Goal: Task Accomplishment & Management: Use online tool/utility

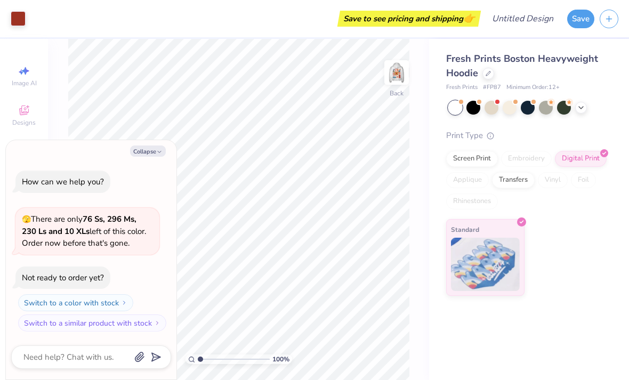
click at [150, 164] on div "How can we help you? 🫣 There are only 76 Ss, 296 Ms, 230 Ls and 10 XLs left of …" at bounding box center [91, 251] width 160 height 179
click at [158, 152] on icon "button" at bounding box center [159, 152] width 6 height 6
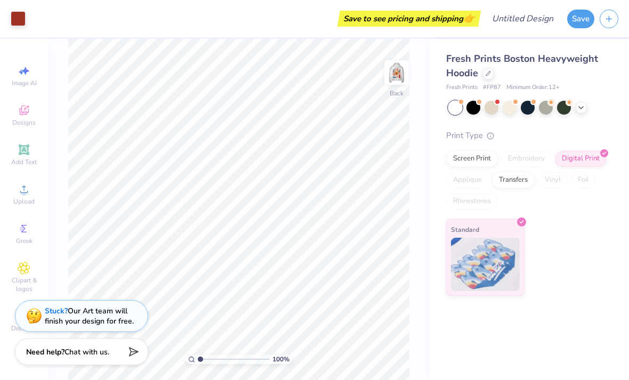
click at [481, 108] on div at bounding box center [474, 108] width 14 height 14
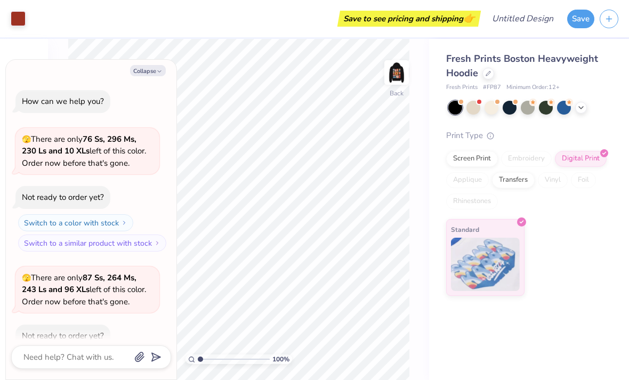
scroll to position [56, 0]
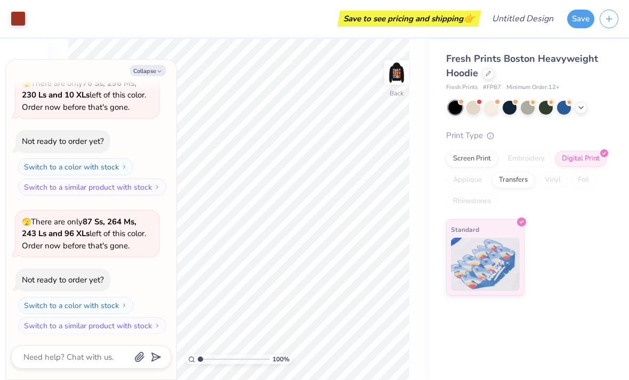
click at [475, 108] on div at bounding box center [474, 108] width 14 height 14
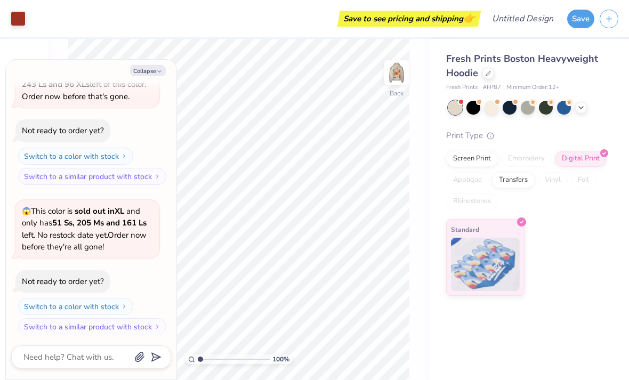
click at [149, 73] on button "Collapse" at bounding box center [148, 70] width 36 height 11
type textarea "x"
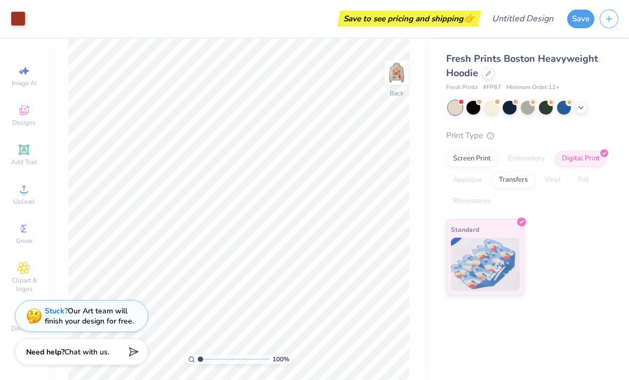
click at [403, 79] on img at bounding box center [396, 72] width 21 height 21
click at [486, 162] on div "Screen Print" at bounding box center [472, 159] width 52 height 16
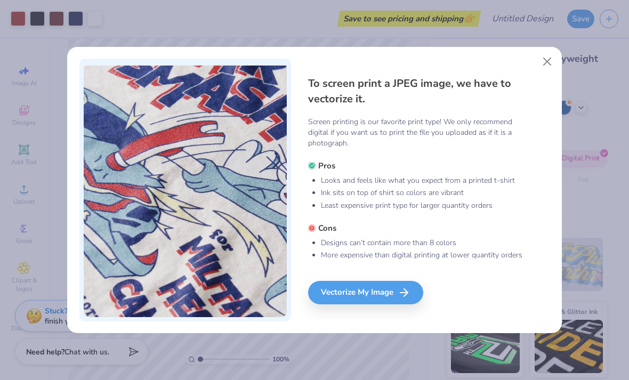
click at [545, 66] on button "Close" at bounding box center [548, 61] width 20 height 20
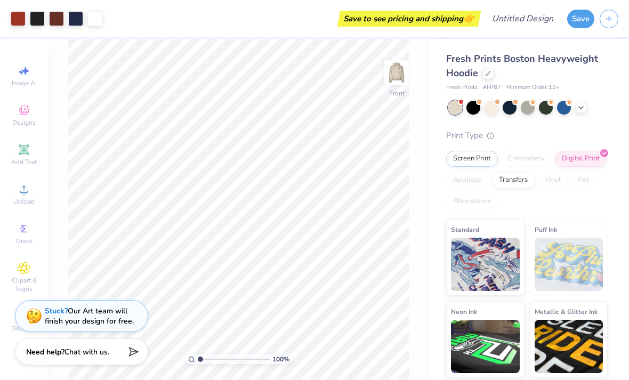
click at [590, 162] on div "Digital Print" at bounding box center [581, 159] width 52 height 16
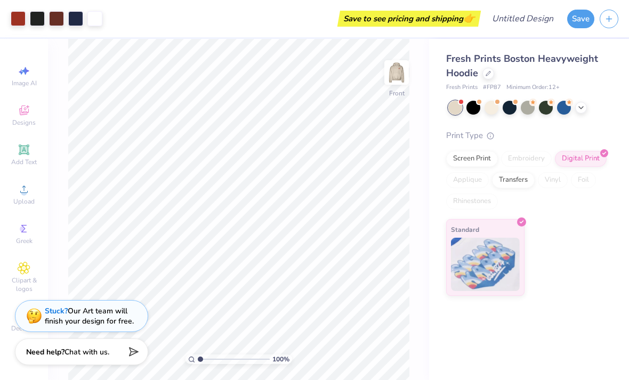
click at [211, 357] on input "range" at bounding box center [234, 360] width 72 height 10
type input "2.53"
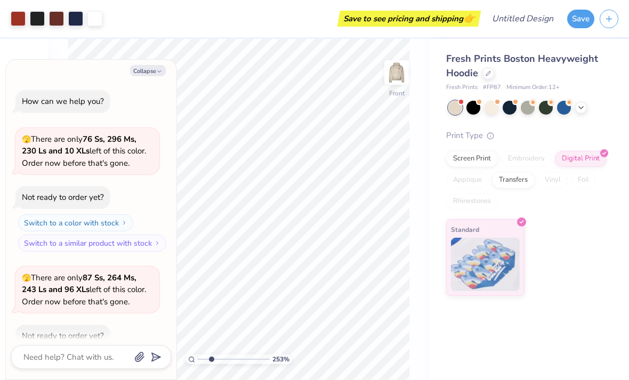
scroll to position [269, 0]
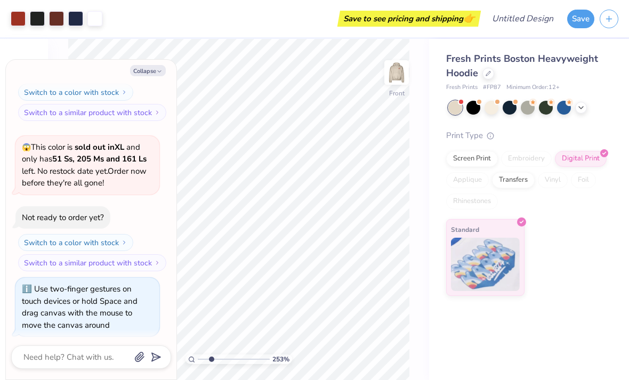
click at [140, 75] on button "Collapse" at bounding box center [148, 70] width 36 height 11
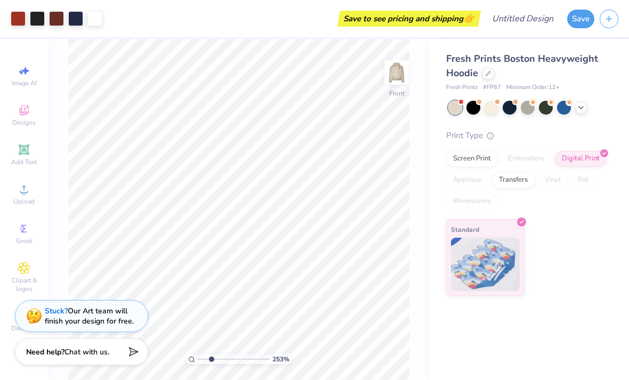
type textarea "x"
type input "5.73"
click at [420, 144] on div "253 % Front W 14.00 14.00 " H 16.98 16.98 " Y 5.73 5.73 " Center Middle Top Bot…" at bounding box center [238, 209] width 381 height 341
type input "5.27"
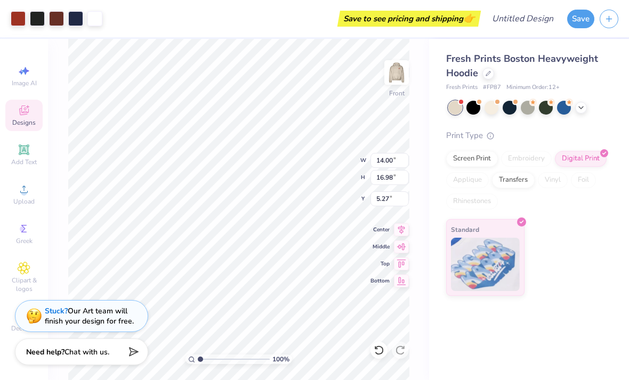
type input "1"
type input "5.57"
click at [399, 66] on img at bounding box center [396, 72] width 21 height 21
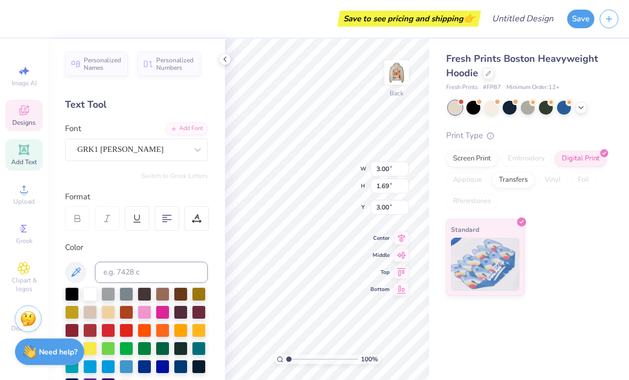
click at [226, 63] on div at bounding box center [225, 59] width 12 height 12
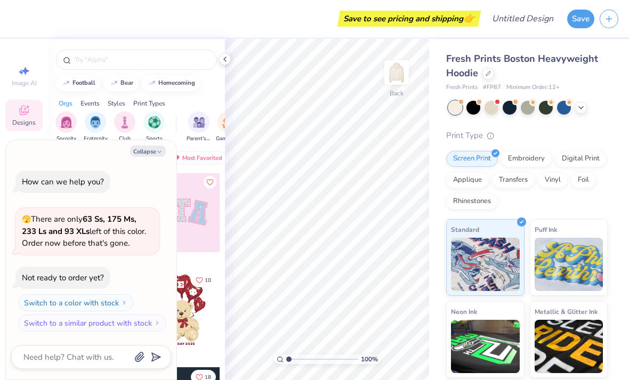
click at [150, 156] on button "Collapse" at bounding box center [148, 151] width 36 height 11
type textarea "x"
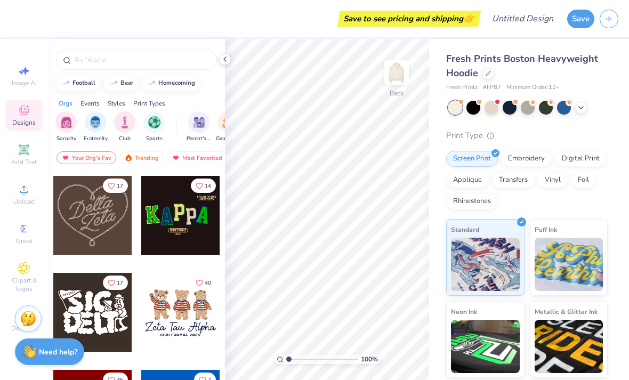
scroll to position [305, 0]
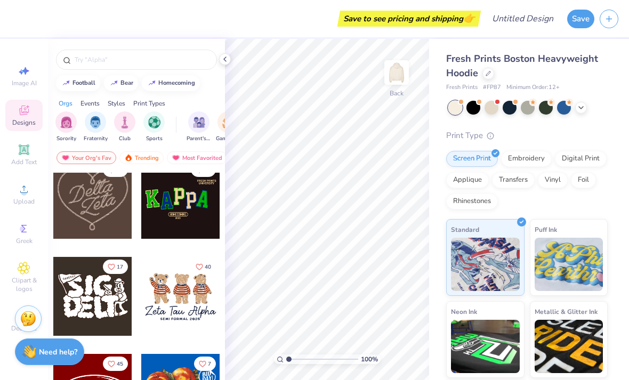
click at [31, 163] on span "Add Text" at bounding box center [24, 162] width 26 height 9
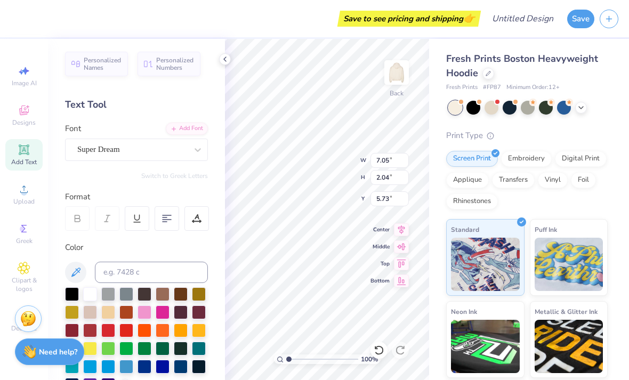
scroll to position [1, 1]
type textarea "T"
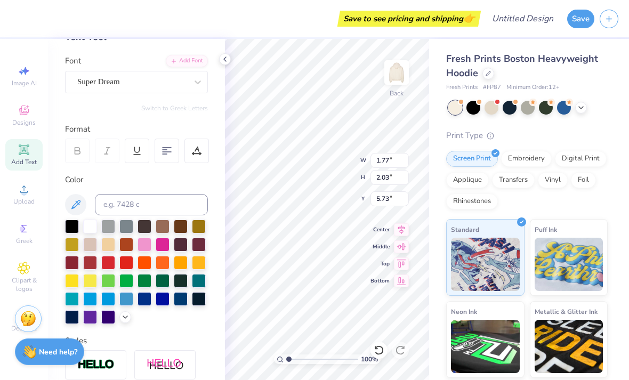
scroll to position [76, 0]
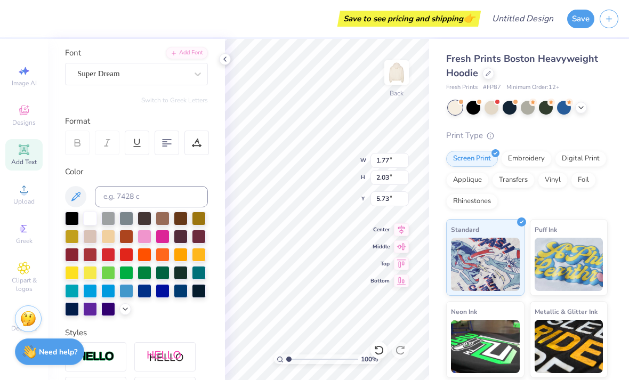
type textarea "GOLDEN COVE"
click at [146, 239] on div at bounding box center [145, 237] width 14 height 14
click at [92, 239] on div at bounding box center [90, 237] width 14 height 14
click at [124, 291] on div at bounding box center [126, 291] width 14 height 14
click at [97, 290] on div at bounding box center [90, 291] width 14 height 14
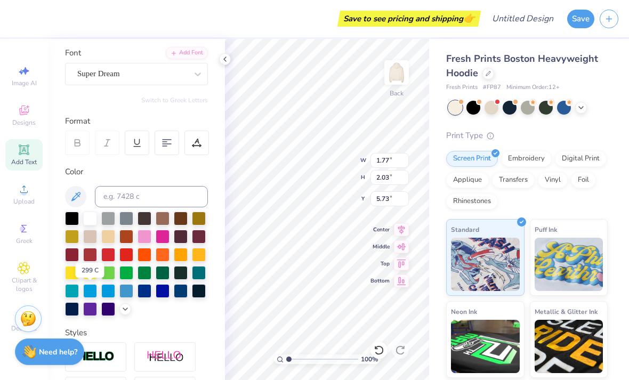
click at [94, 293] on div at bounding box center [90, 291] width 14 height 14
click at [76, 196] on icon at bounding box center [75, 196] width 13 height 13
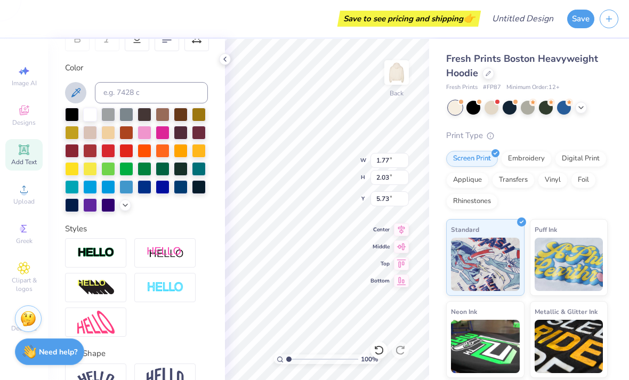
scroll to position [196, 0]
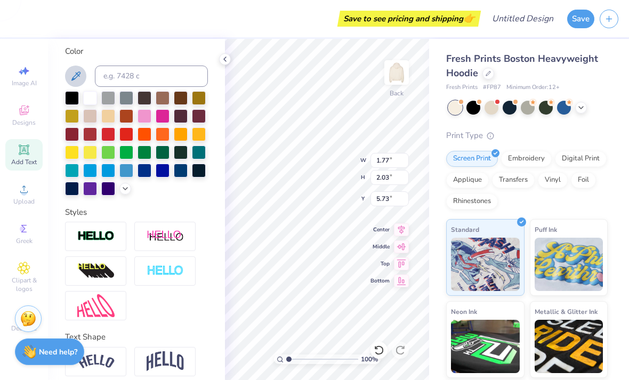
click at [125, 174] on div at bounding box center [126, 171] width 14 height 14
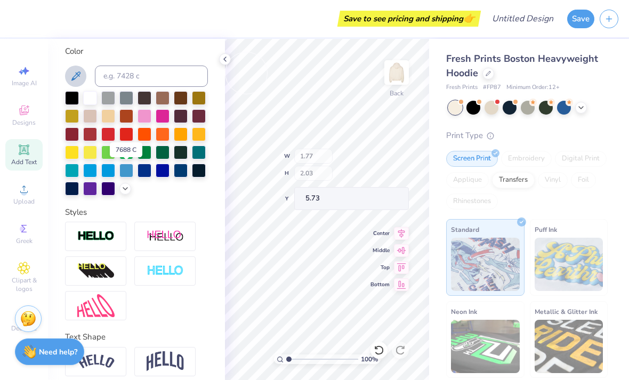
type input "18.14"
type input "2.07"
type input "5.71"
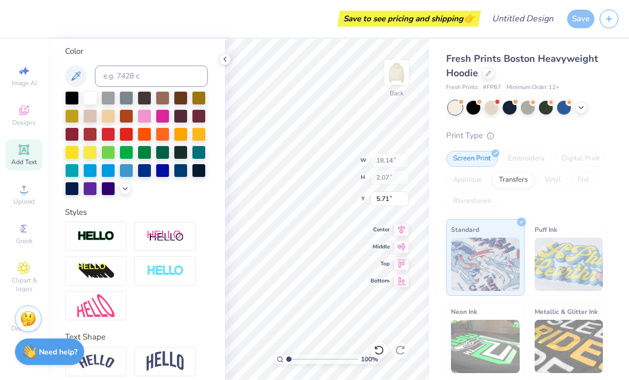
type input "18.11"
type input "2.06"
type input "5.72"
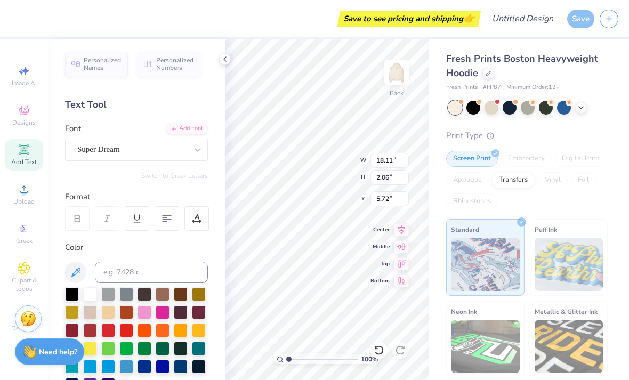
scroll to position [0, 0]
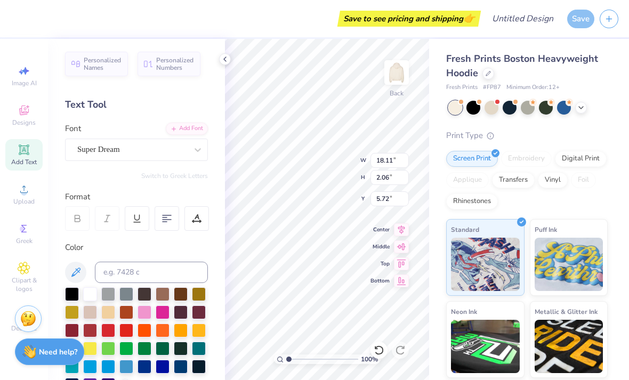
type input "14.13"
type input "1.60"
type input "6.17"
type input "11.44"
type input "1.30"
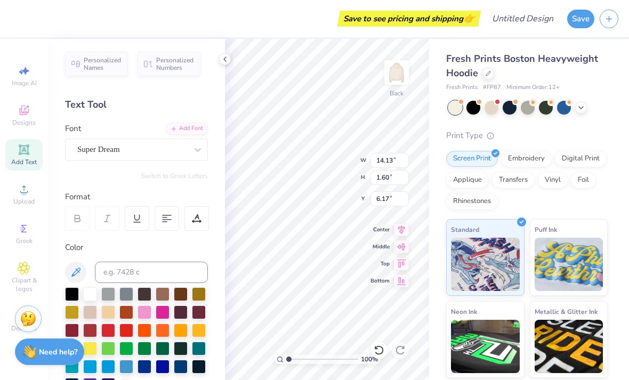
type input "6.48"
type input "3.00"
type input "9.99"
type input "1.13"
type input "8.43"
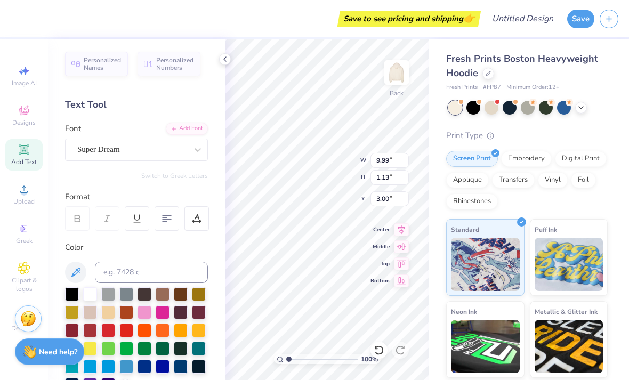
type input "0.96"
type input "7.24"
type input "0.82"
type input "3.30"
type input "3.00"
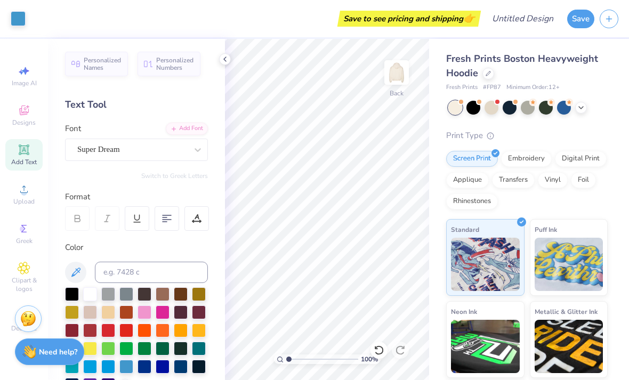
click at [407, 79] on img at bounding box center [396, 72] width 21 height 21
click at [25, 201] on span "Upload" at bounding box center [23, 201] width 21 height 9
click at [28, 123] on span "Designs" at bounding box center [23, 122] width 23 height 9
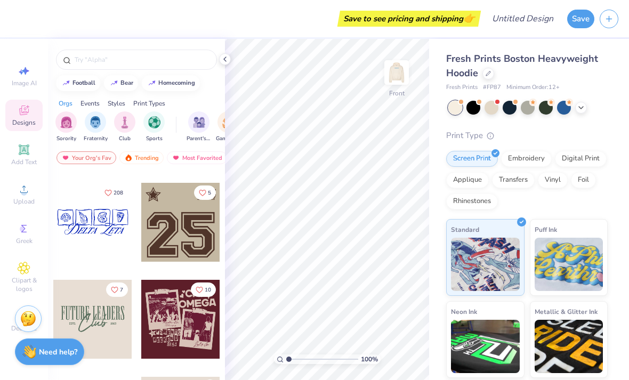
scroll to position [1835, 0]
click at [400, 78] on img at bounding box center [396, 72] width 21 height 21
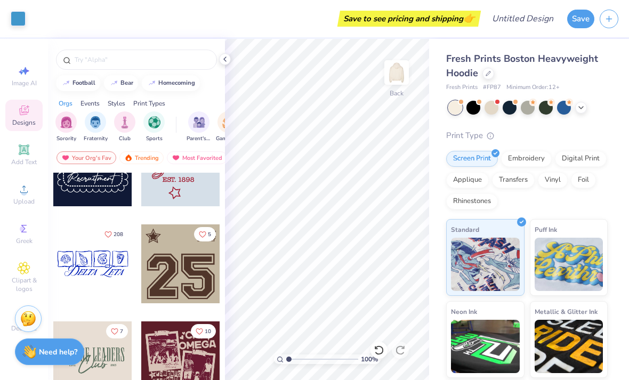
scroll to position [1791, 0]
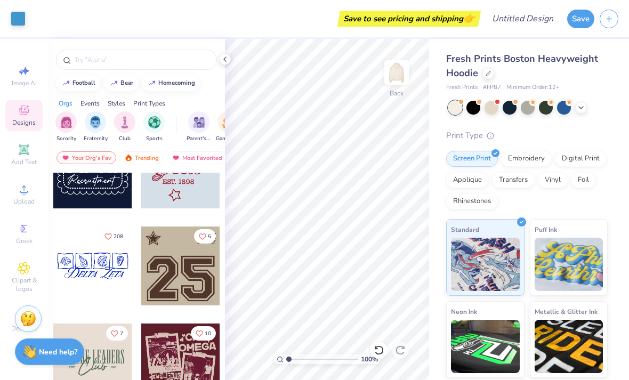
click at [106, 238] on icon "Like" at bounding box center [108, 237] width 6 height 6
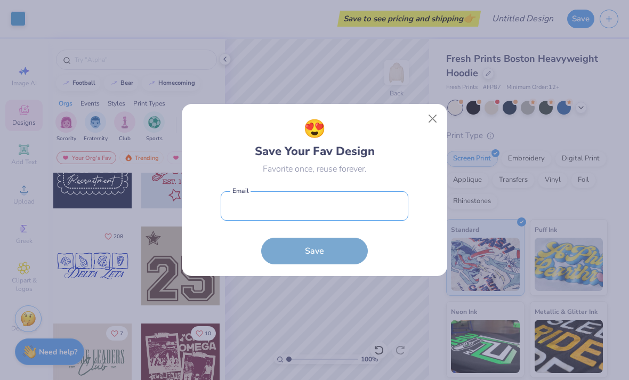
click at [380, 209] on input "email" at bounding box center [315, 205] width 188 height 29
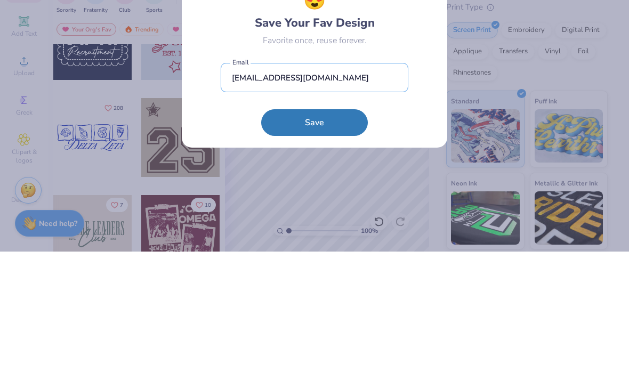
type input "[EMAIL_ADDRESS][DOMAIN_NAME]"
click at [334, 238] on button "Save" at bounding box center [314, 251] width 107 height 27
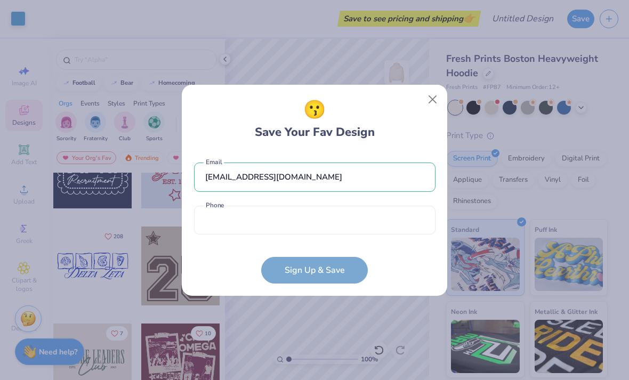
click at [341, 273] on form "[EMAIL_ADDRESS][DOMAIN_NAME] Email Phone is a required field Phone Sign Up & Sa…" at bounding box center [315, 218] width 242 height 132
click at [430, 105] on button "Close" at bounding box center [433, 99] width 20 height 20
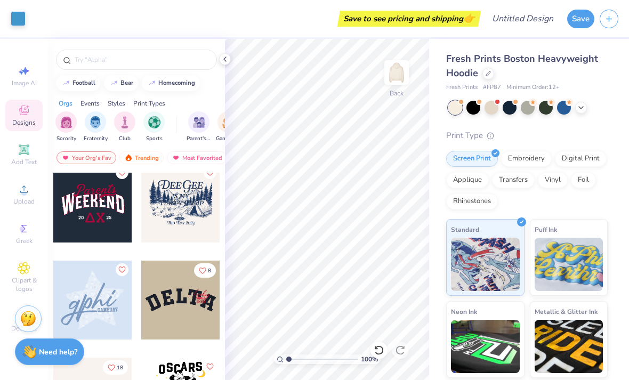
scroll to position [3699, 0]
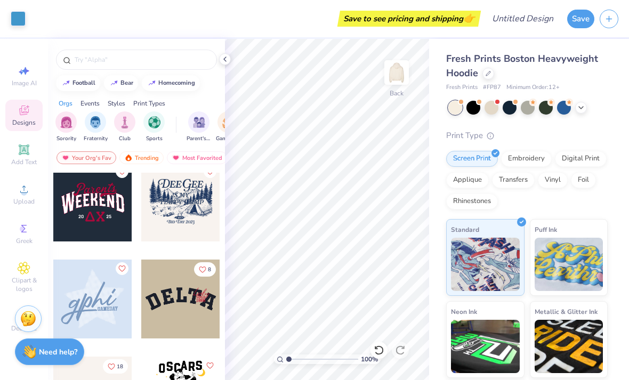
click at [117, 108] on div "Styles" at bounding box center [117, 104] width 18 height 10
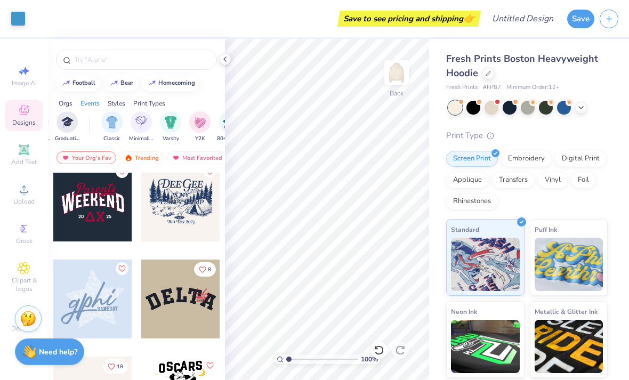
scroll to position [0, 559]
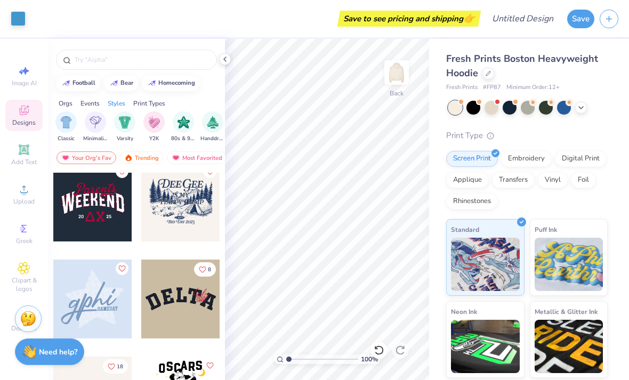
click at [155, 129] on img "filter for Y2K" at bounding box center [154, 122] width 12 height 12
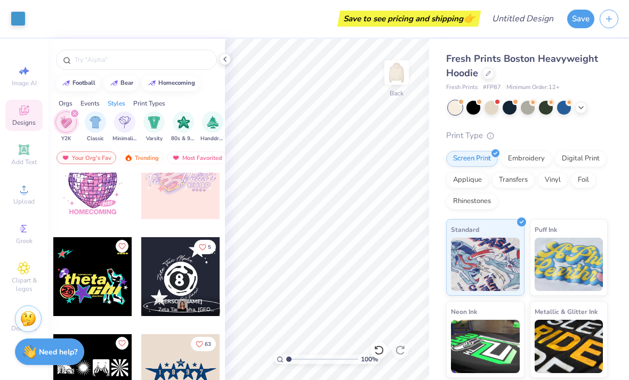
scroll to position [1393, 0]
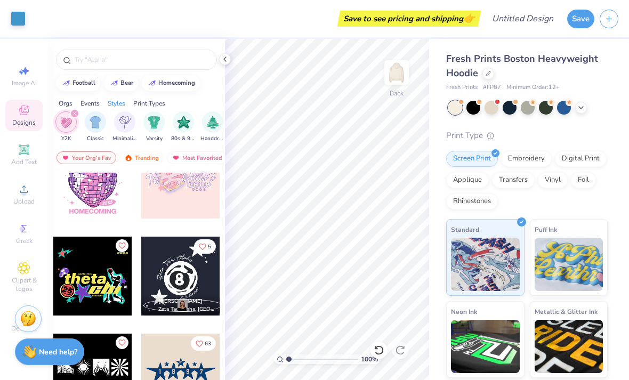
click at [152, 113] on button "Varsity" at bounding box center [153, 126] width 21 height 31
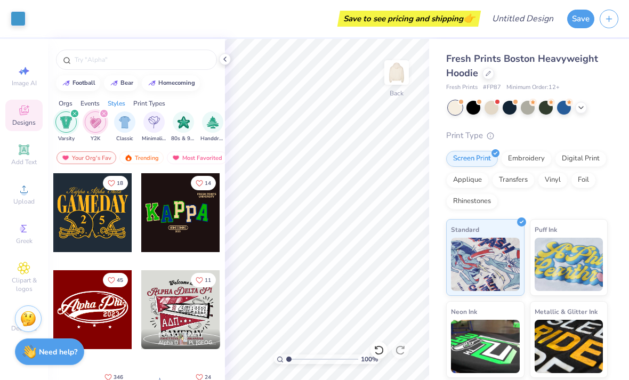
click at [147, 107] on div "Print Types" at bounding box center [149, 104] width 32 height 10
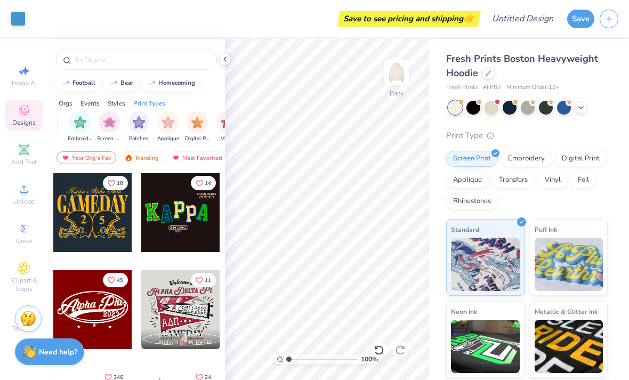
scroll to position [0, 868]
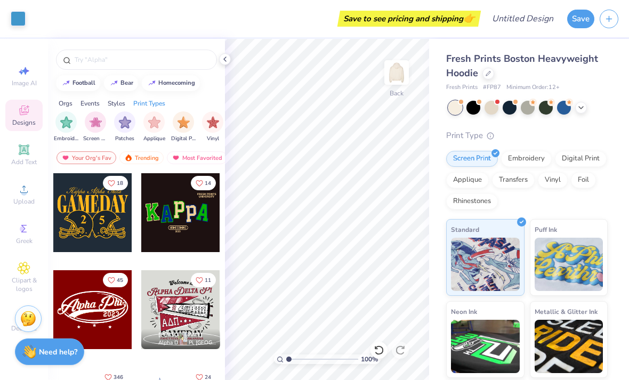
click at [70, 128] on img "filter for Embroidery" at bounding box center [66, 122] width 12 height 12
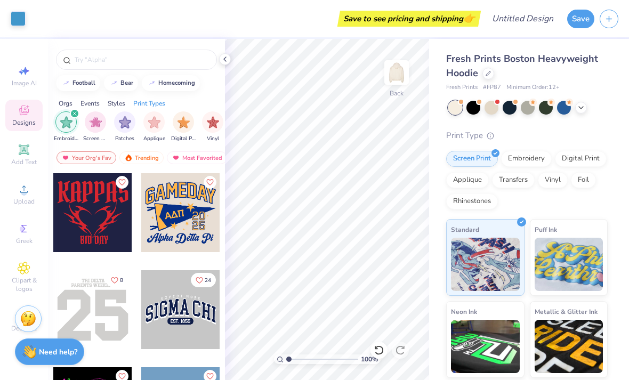
click at [122, 108] on div "Styles" at bounding box center [117, 104] width 18 height 10
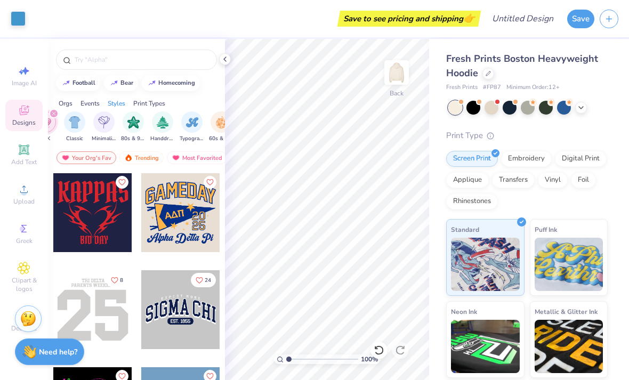
scroll to position [0, 559]
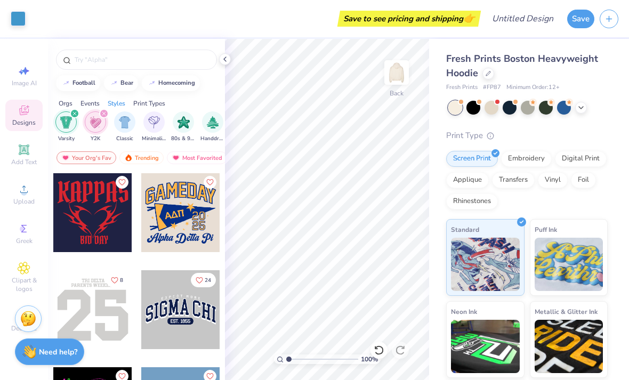
click at [68, 129] on img "filter for Varsity" at bounding box center [66, 122] width 12 height 12
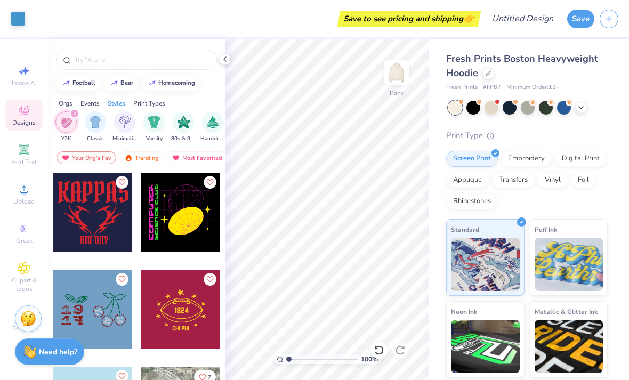
click at [129, 121] on img "filter for Minimalist" at bounding box center [125, 122] width 12 height 12
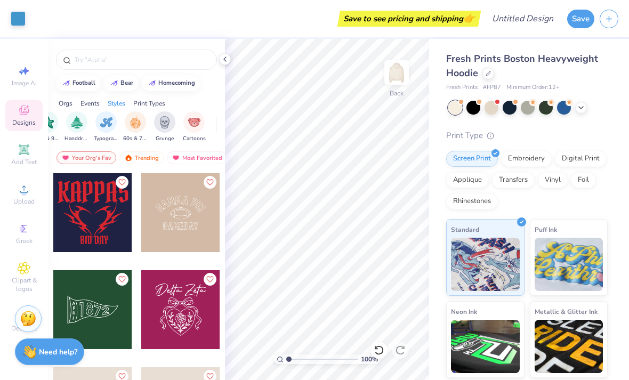
scroll to position [0, 686]
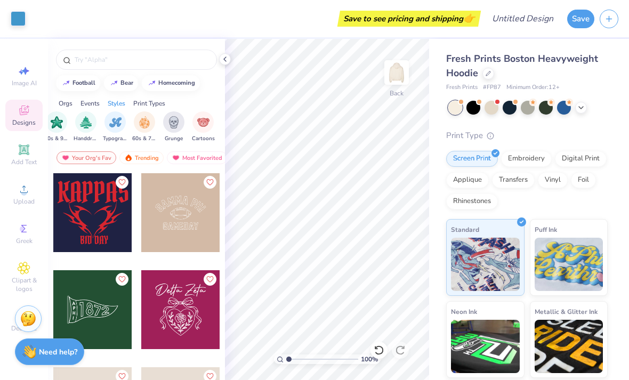
click at [85, 129] on img "filter for Handdrawn" at bounding box center [86, 122] width 12 height 12
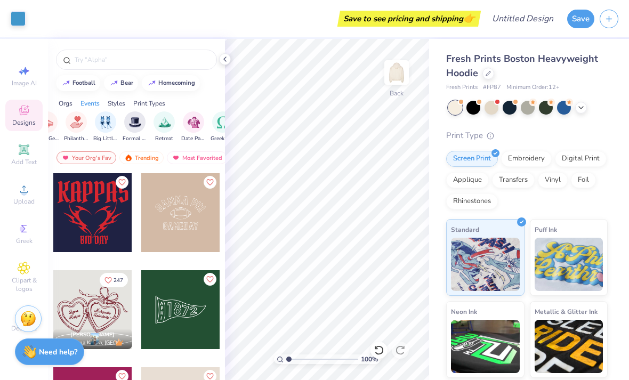
click at [93, 105] on div "Events" at bounding box center [90, 104] width 19 height 10
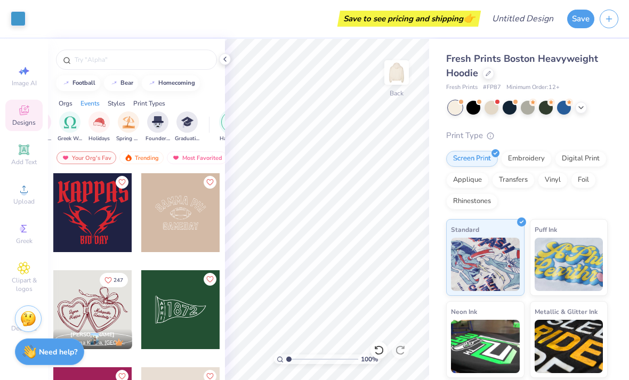
scroll to position [0, 393]
click at [103, 127] on img "filter for Holidays" at bounding box center [99, 122] width 12 height 12
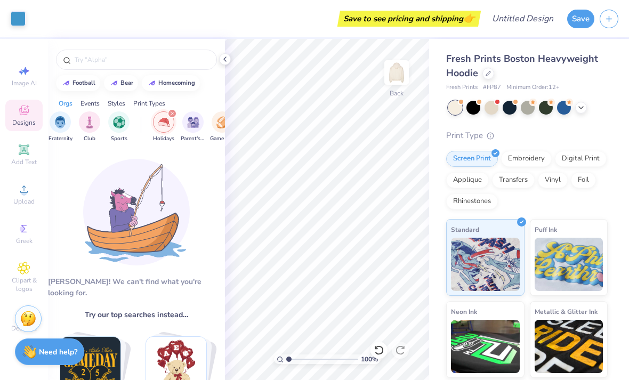
scroll to position [0, 35]
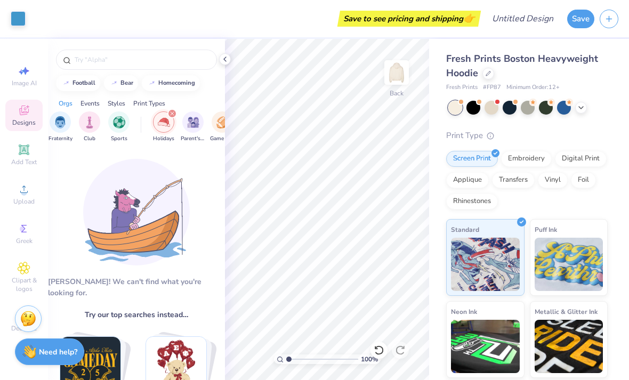
click at [171, 122] on div "filter for Holidays" at bounding box center [163, 121] width 21 height 21
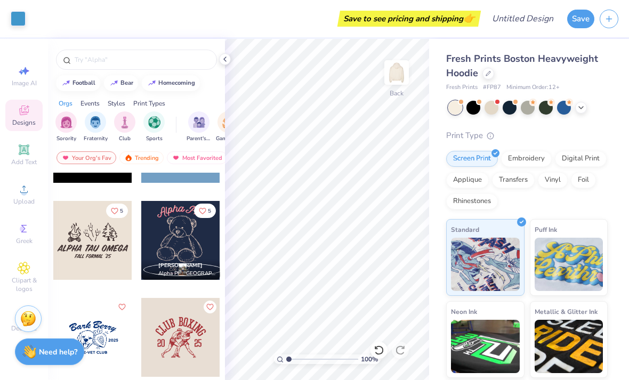
scroll to position [555, 0]
click at [400, 69] on img at bounding box center [396, 72] width 21 height 21
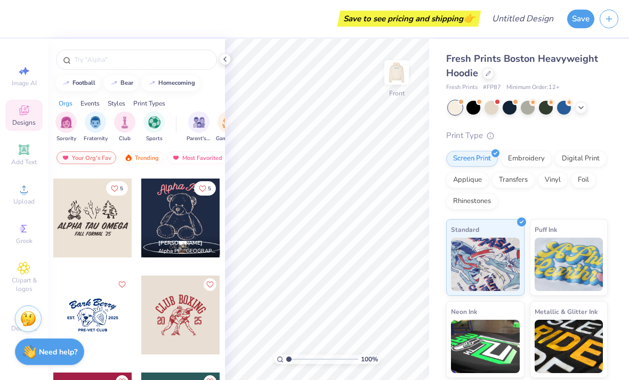
scroll to position [574, 0]
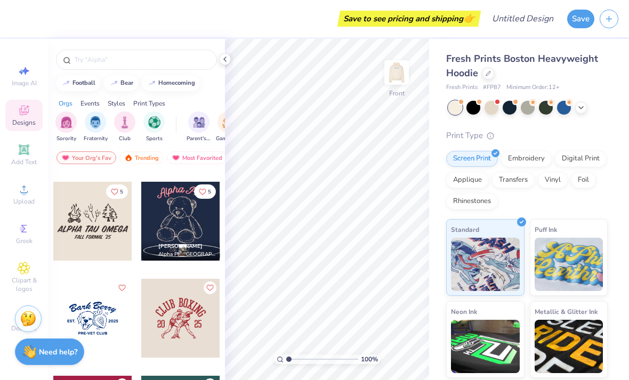
click at [102, 218] on div at bounding box center [92, 221] width 79 height 79
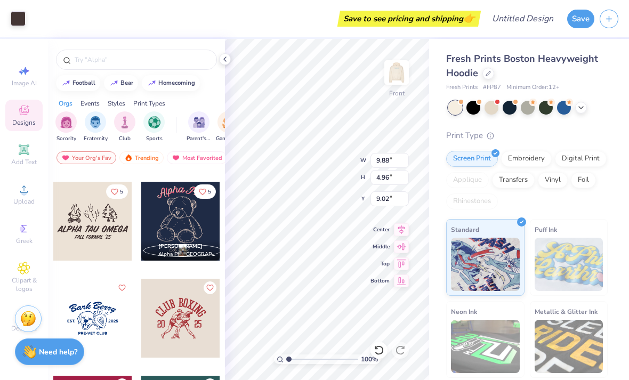
type input "8.96"
type input "13.99"
type input "7.02"
type input "7.39"
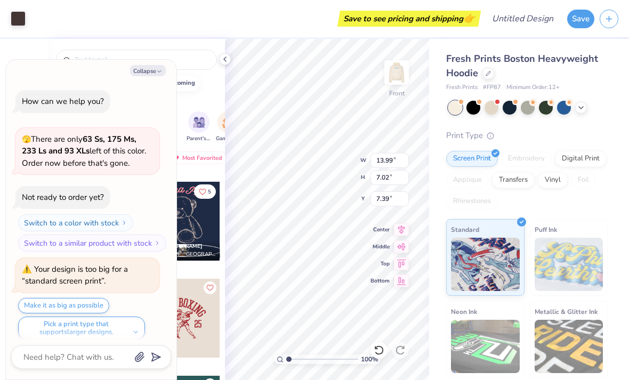
scroll to position [6, 0]
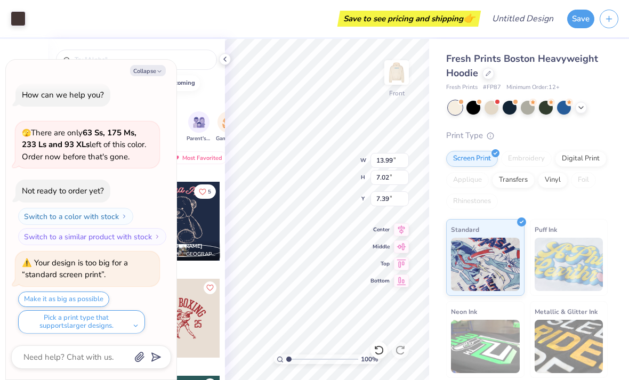
type textarea "x"
type input "7.73"
click at [148, 73] on button "Collapse" at bounding box center [148, 70] width 36 height 11
type textarea "x"
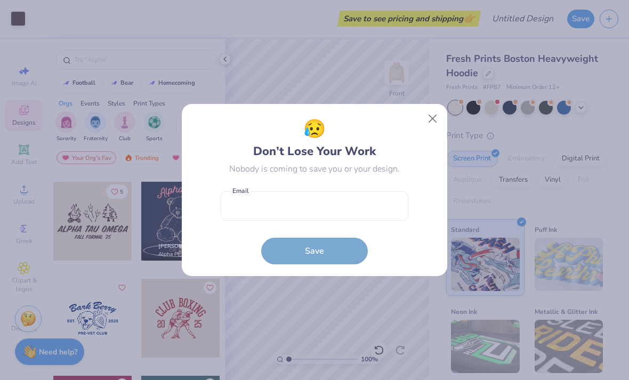
click at [436, 128] on button "Close" at bounding box center [433, 119] width 20 height 20
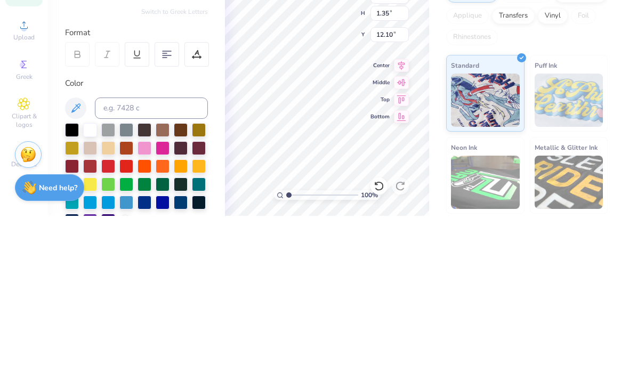
scroll to position [0, 1]
type textarea "a"
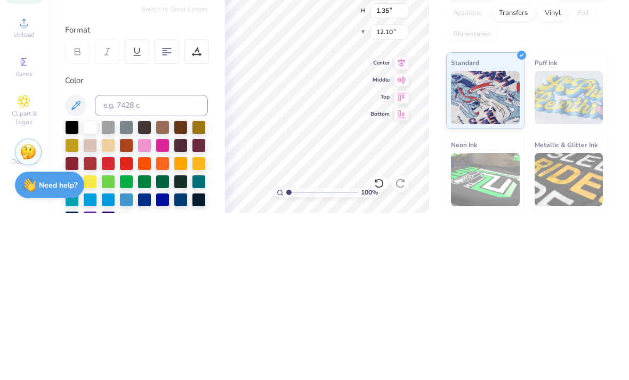
scroll to position [0, 0]
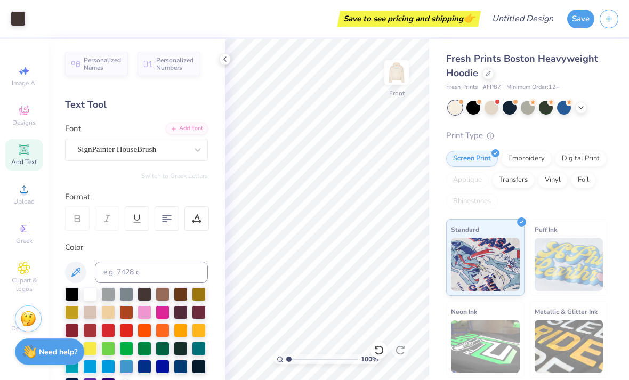
click at [266, 25] on div "Save to see pricing and shipping 👉" at bounding box center [254, 18] width 447 height 37
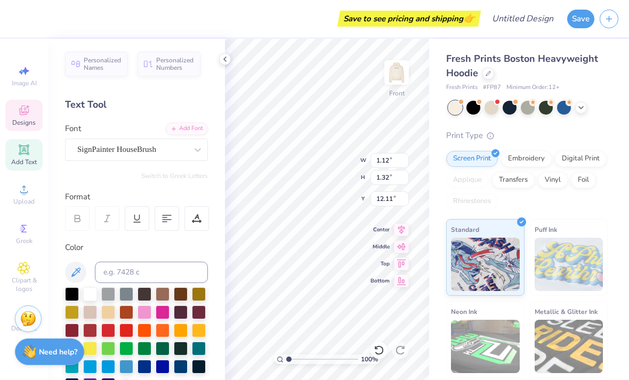
type input "7.28"
type input "0.91"
type input "13.84"
type textarea "l formal '25"
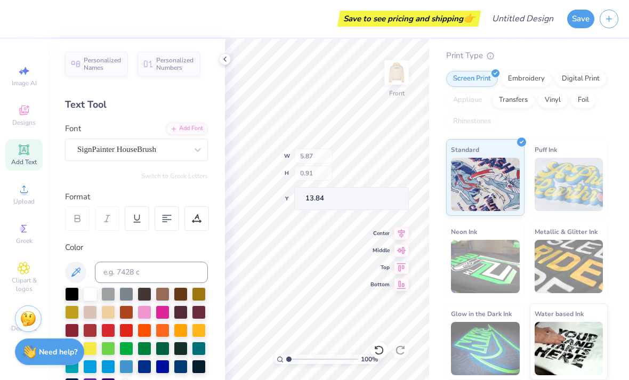
scroll to position [79, 0]
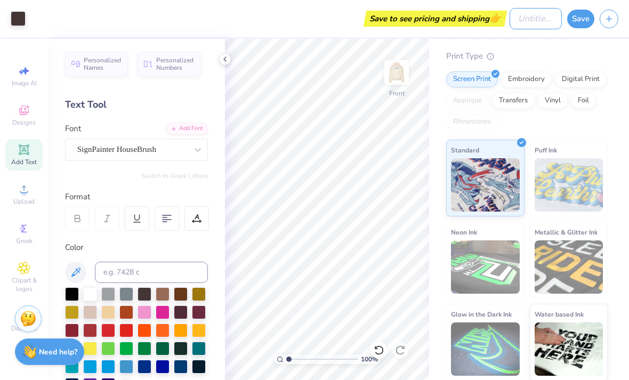
click at [542, 23] on input "Design Title" at bounding box center [536, 18] width 52 height 21
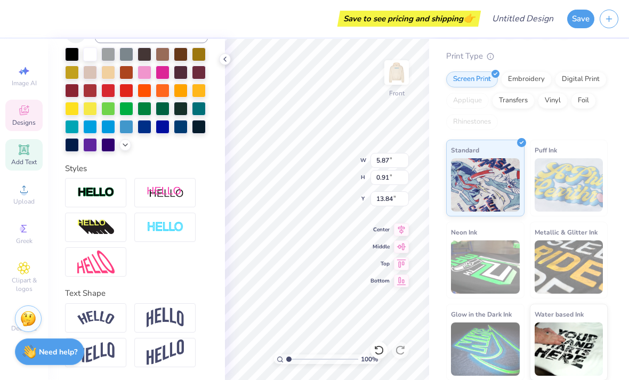
scroll to position [0, 1]
type textarea "EST : '25"
type input "1.12"
type input "1.32"
type input "12.11"
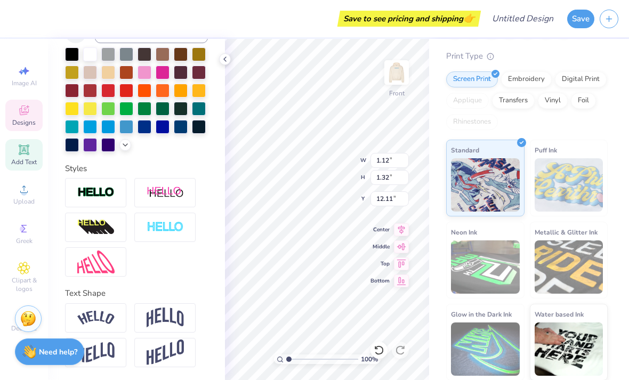
type input "3.25"
type input "3.66"
type input "7.73"
type input "3.03"
type input "3.62"
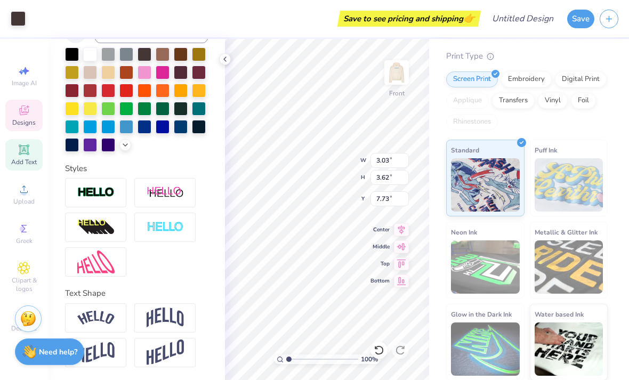
type input "3.25"
type input "3.66"
type input "3.3867318029697"
type textarea "wanna have a campfire"
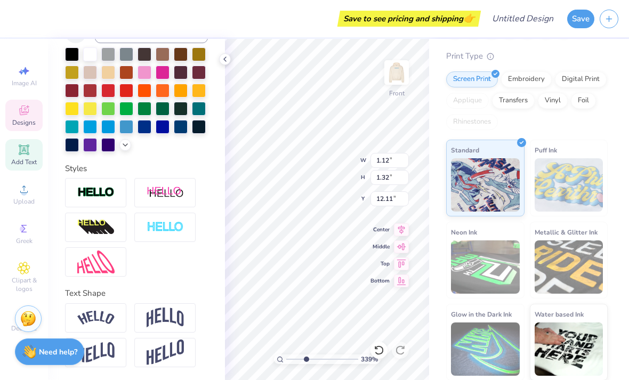
scroll to position [0, 5]
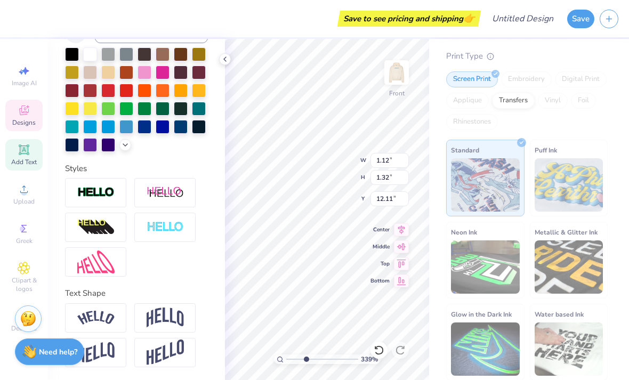
type input "3.3867318029697"
type input "3.25"
type input "3.66"
type input "7.73"
type input "1"
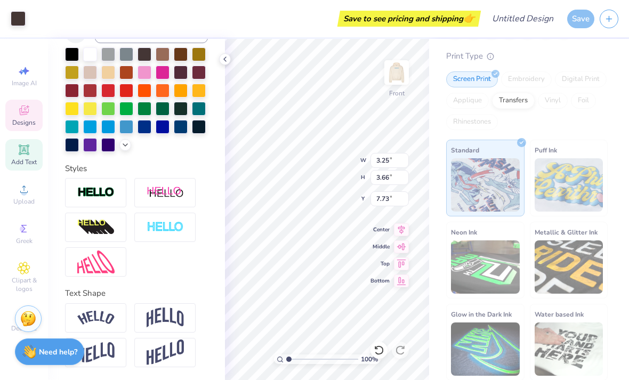
type input "18.36"
type input "1.28"
type input "12.13"
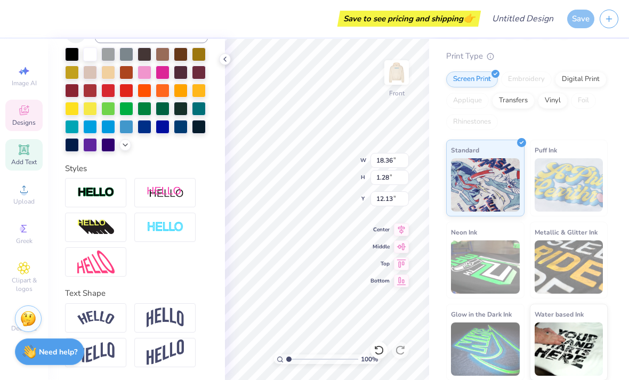
type input "13.43"
type input "0.94"
type input "12.41"
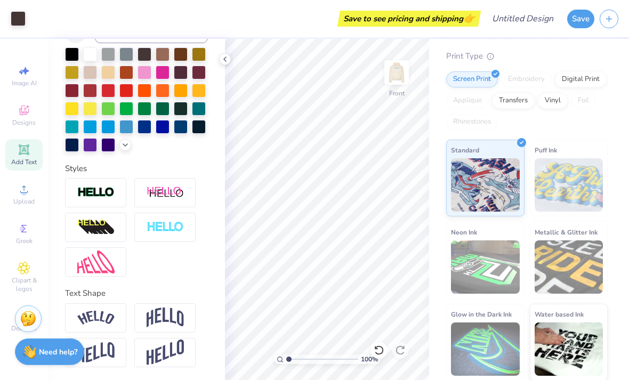
click at [221, 66] on div "Personalized Names Personalized Numbers Text Tool Add Font Font SignPainter Hou…" at bounding box center [136, 209] width 177 height 341
click at [230, 56] on div at bounding box center [225, 59] width 12 height 12
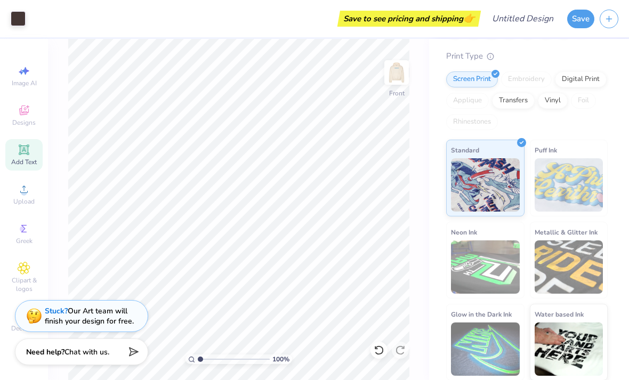
click at [399, 73] on img at bounding box center [396, 72] width 21 height 21
click at [404, 62] on img at bounding box center [396, 72] width 21 height 21
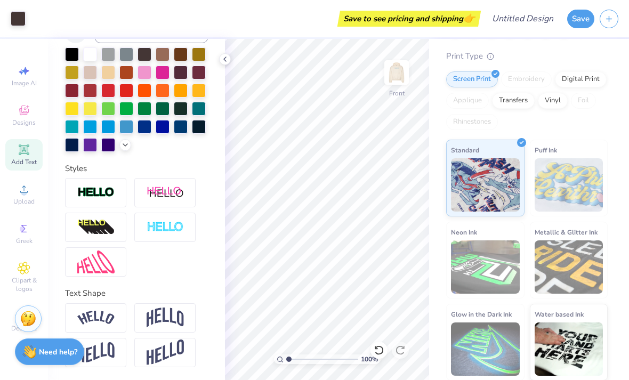
click at [128, 131] on div at bounding box center [126, 127] width 14 height 14
click at [183, 93] on div at bounding box center [181, 91] width 14 height 14
click at [127, 120] on div at bounding box center [126, 127] width 14 height 14
click at [124, 127] on div at bounding box center [126, 127] width 14 height 14
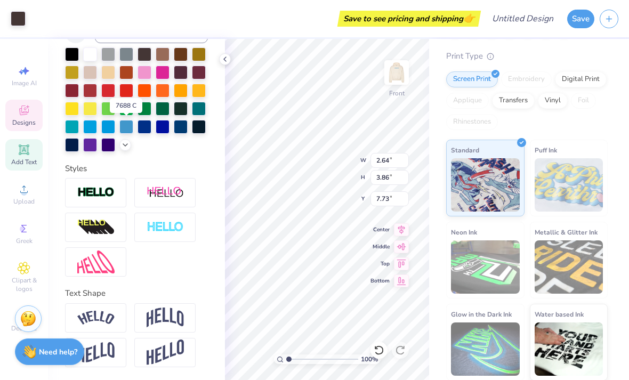
type input "3.25"
type input "3.66"
type input "3.88"
type input "0.91"
type input "13.84"
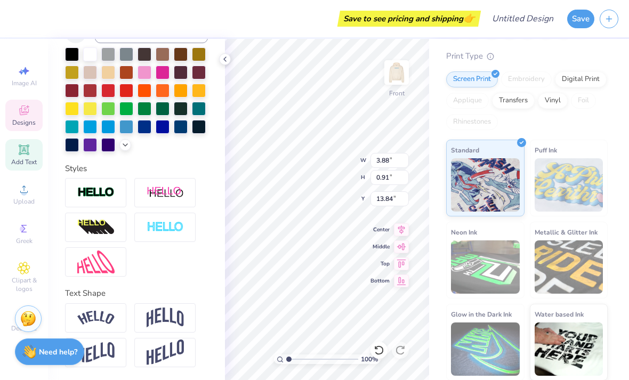
click at [129, 127] on div at bounding box center [126, 127] width 14 height 14
type input "3.03"
type input "3.62"
type input "7.73"
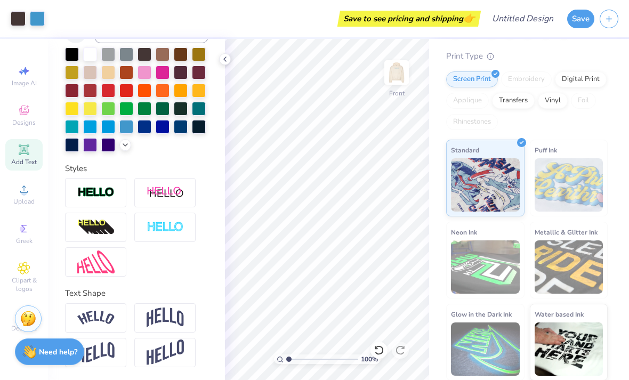
click at [19, 14] on div at bounding box center [18, 18] width 15 height 15
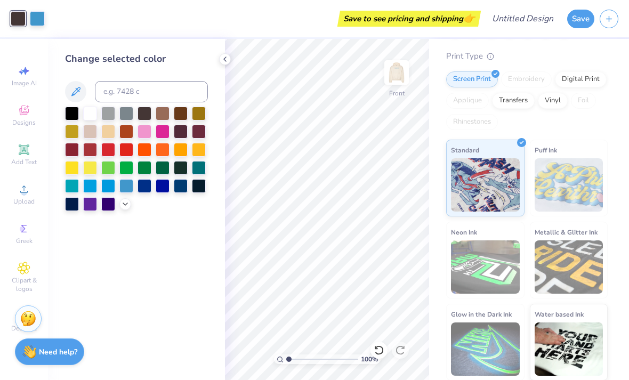
click at [111, 187] on div at bounding box center [108, 186] width 14 height 14
click at [131, 183] on div at bounding box center [126, 186] width 14 height 14
click at [129, 205] on icon at bounding box center [125, 204] width 9 height 9
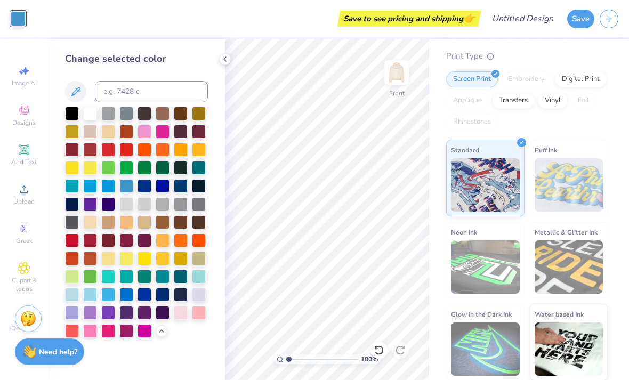
click at [230, 62] on div at bounding box center [225, 59] width 12 height 12
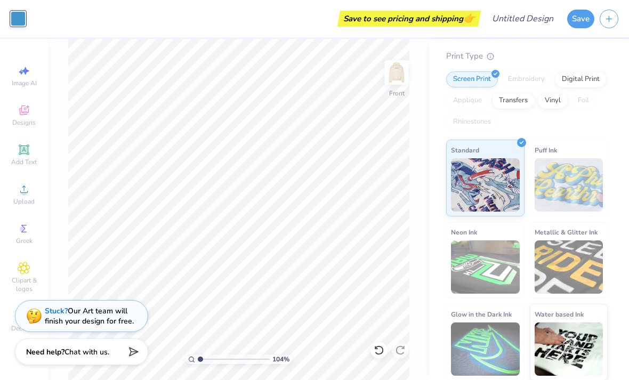
type input "1"
click at [400, 66] on img at bounding box center [396, 72] width 21 height 21
